Goal: Check status: Check status

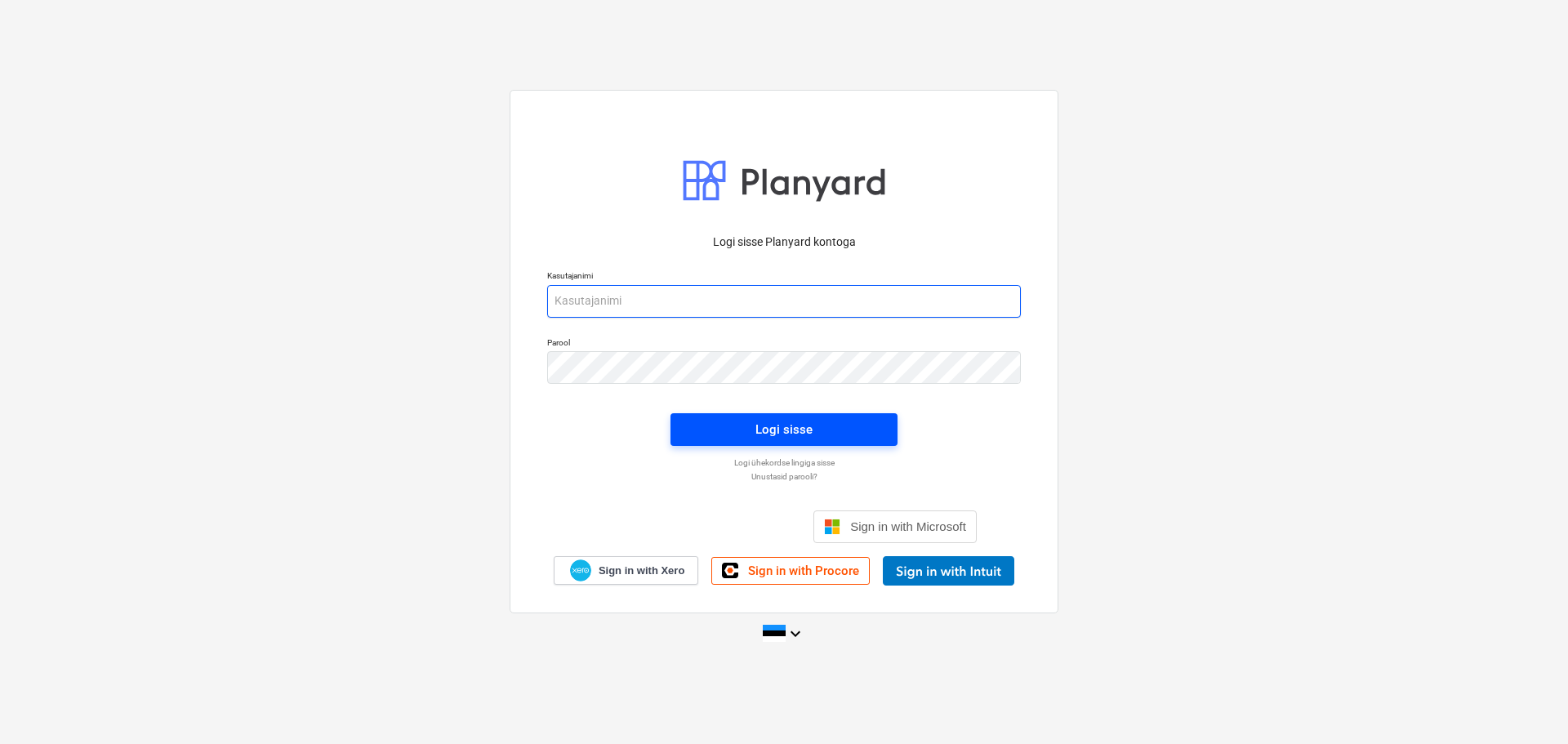
type input "[EMAIL_ADDRESS][DOMAIN_NAME]"
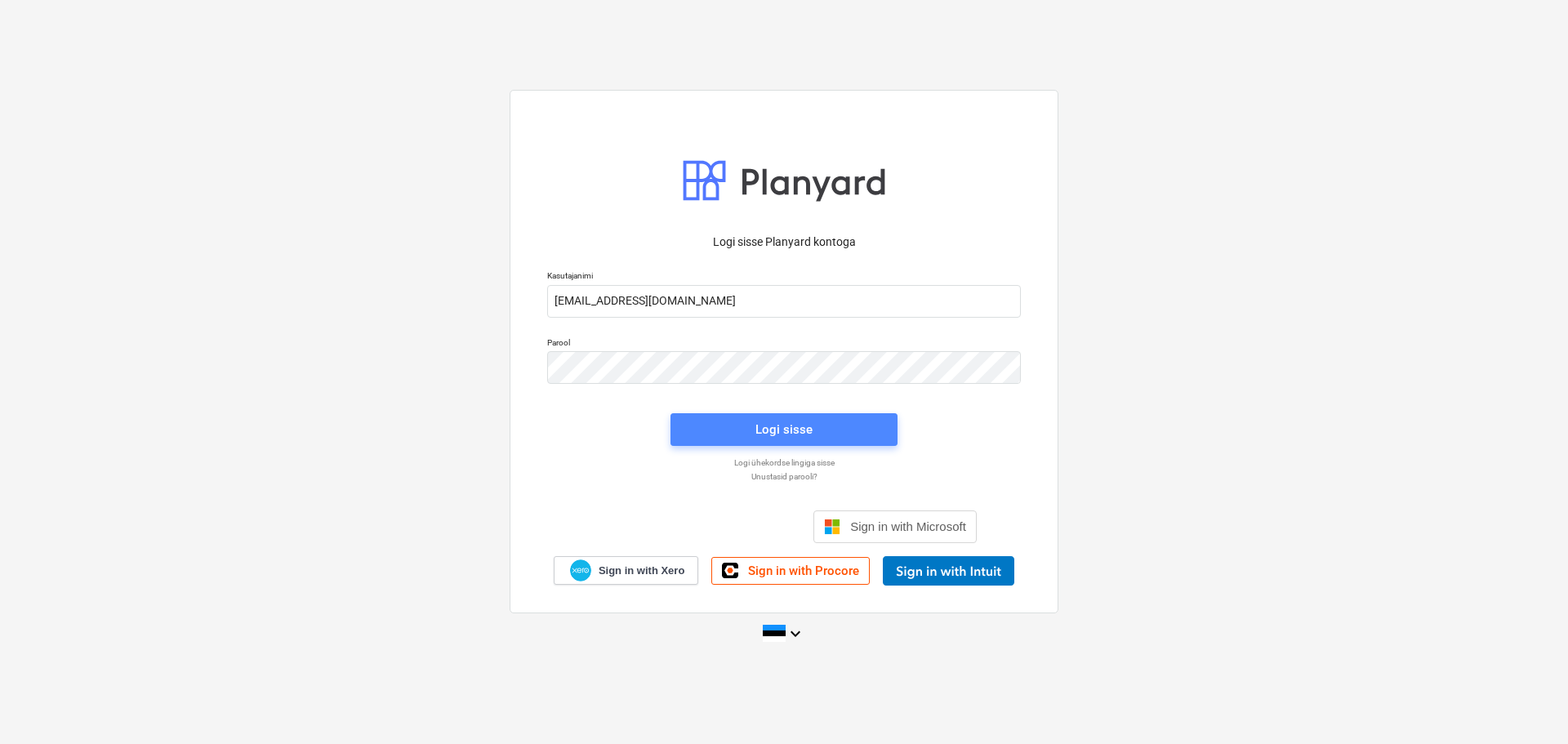
click at [755, 422] on span "Logi sisse" at bounding box center [783, 429] width 188 height 22
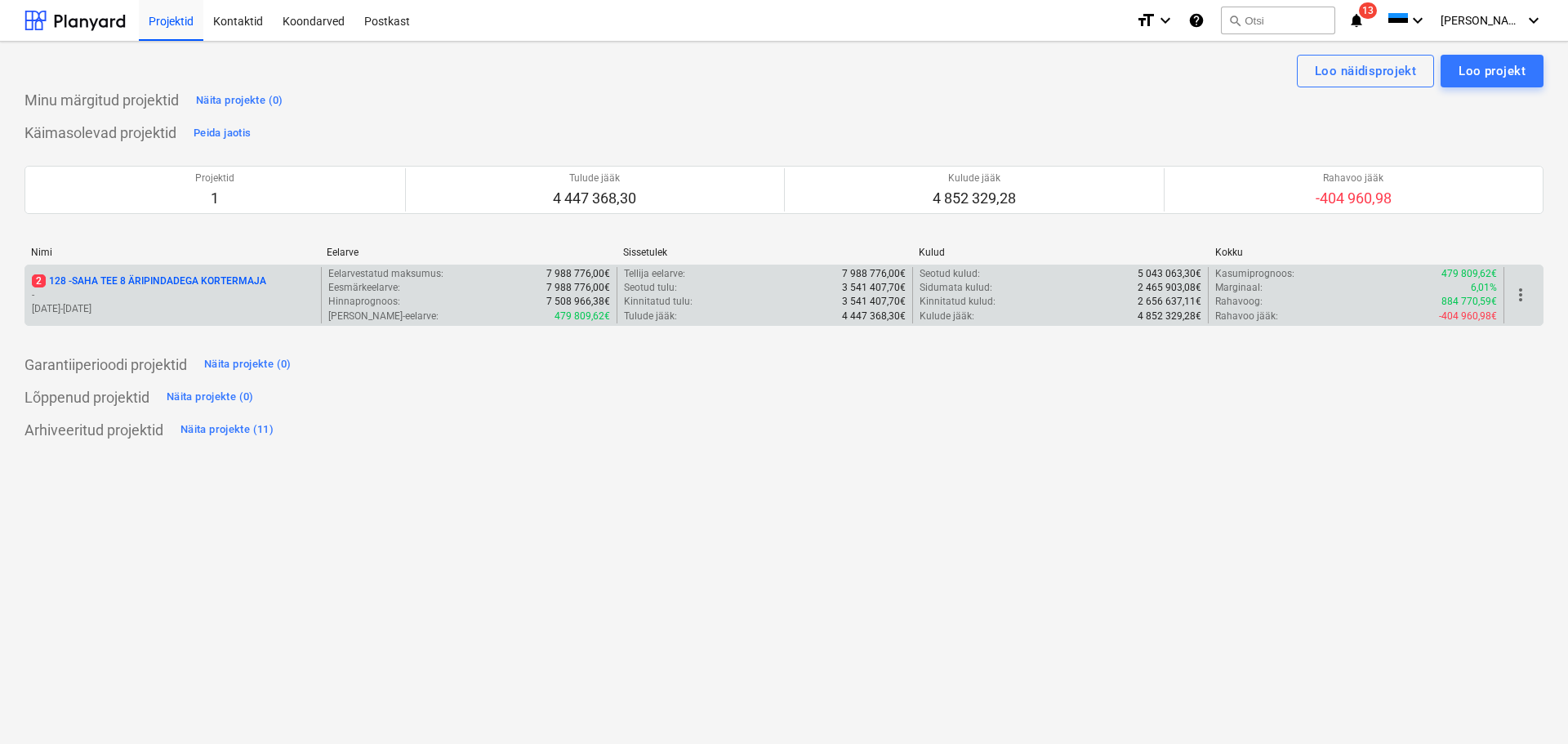
click at [191, 280] on p "2 128 - SAHA TEE 8 ÄRIPINDADEGA KORTERMAJA" at bounding box center [149, 281] width 234 height 14
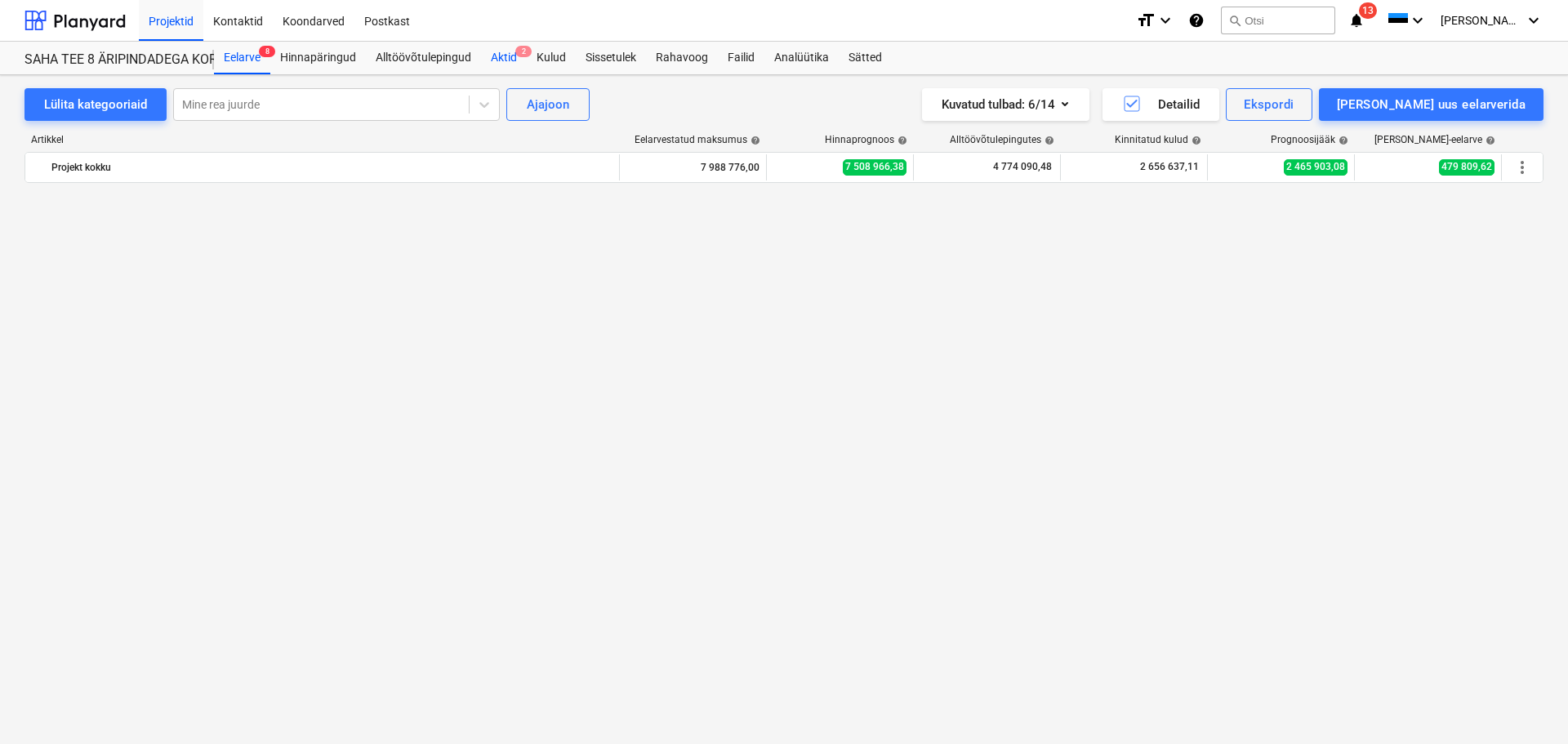
click at [509, 50] on div "Aktid 2" at bounding box center [504, 58] width 46 height 33
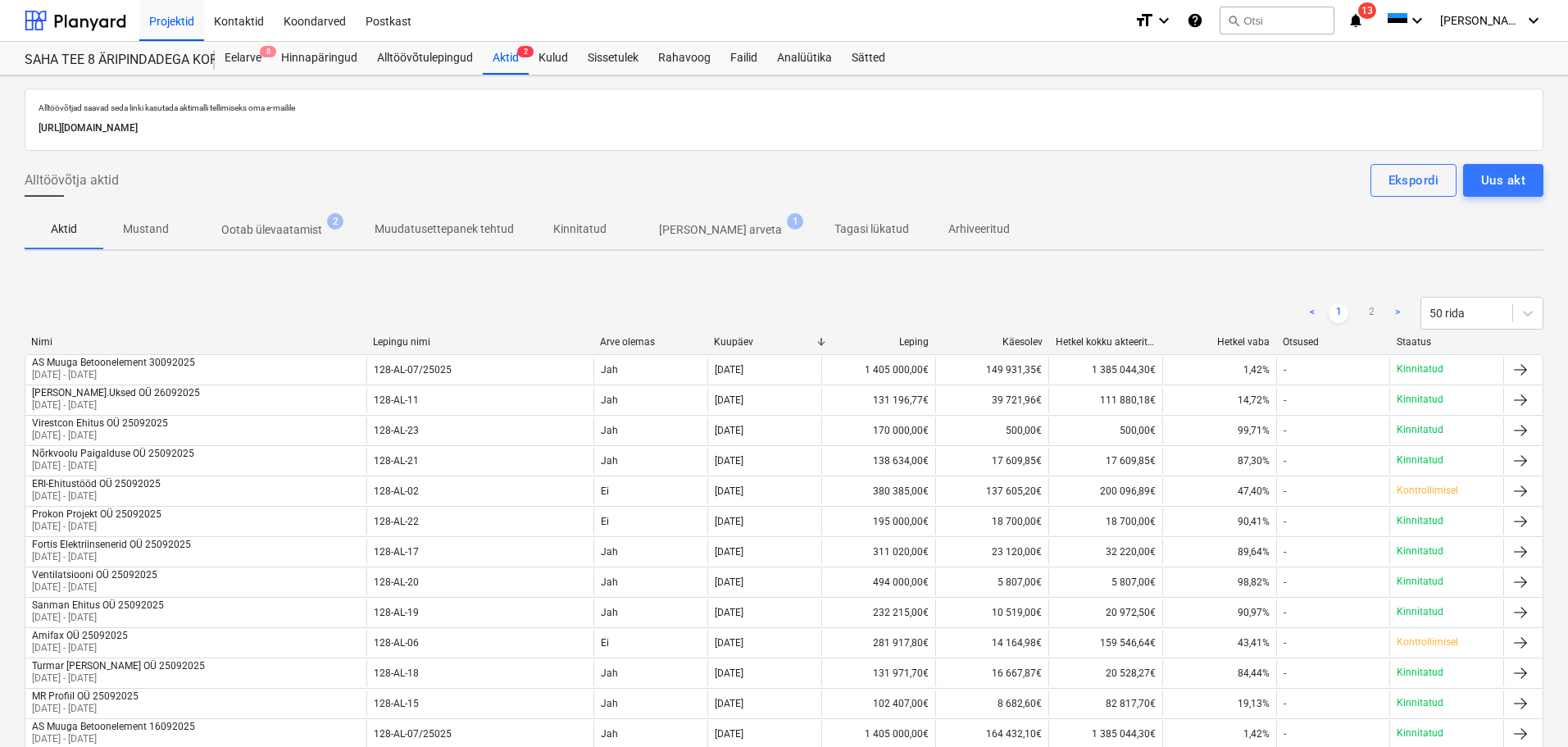
click at [304, 221] on p "Ootab ülevaatamist" at bounding box center [271, 230] width 101 height 17
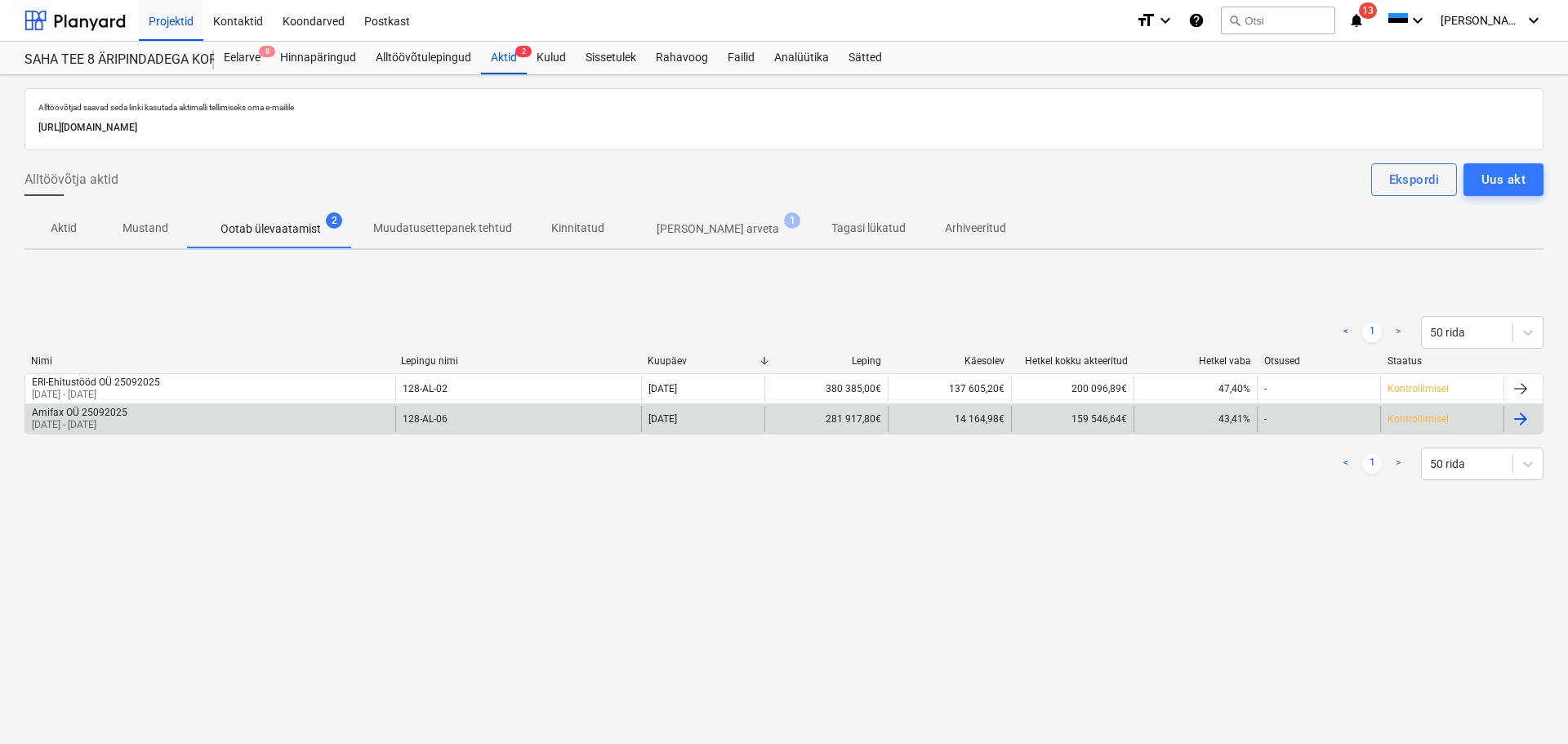
click at [127, 417] on div "Amifax OÜ 25092025" at bounding box center [80, 412] width 96 height 11
